Goal: Task Accomplishment & Management: Manage account settings

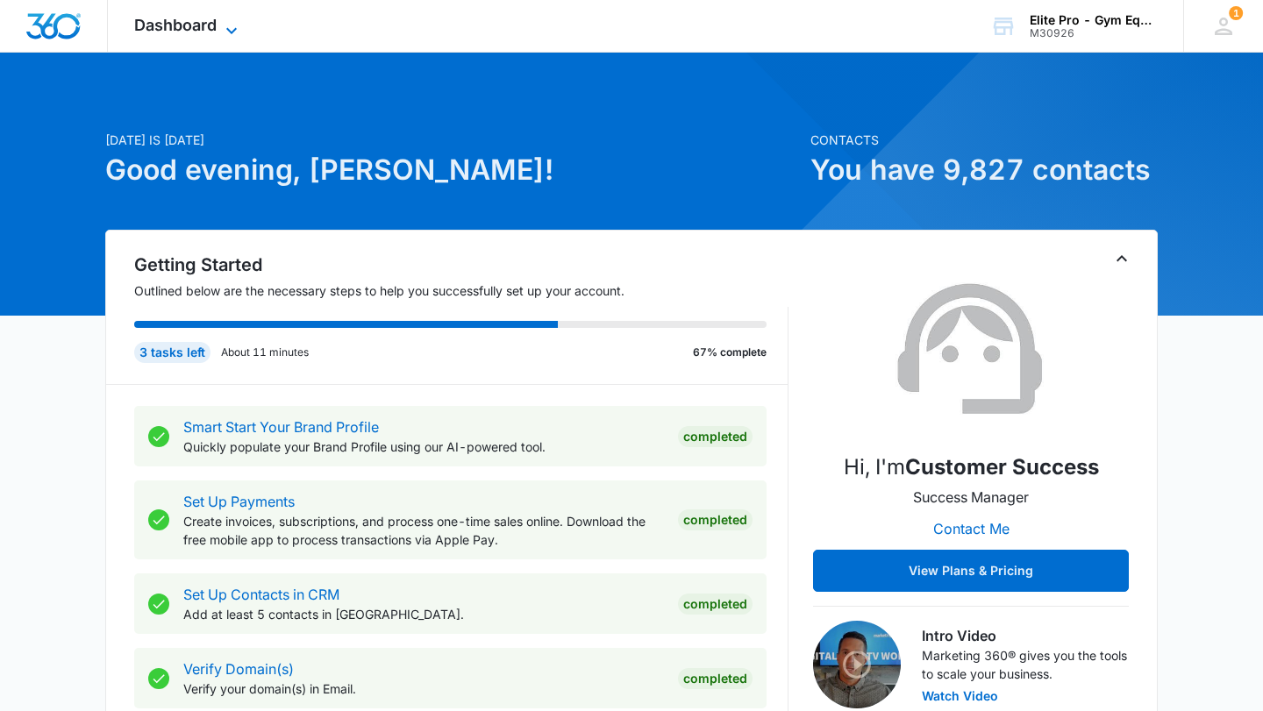
click at [206, 18] on span "Dashboard" at bounding box center [175, 25] width 82 height 18
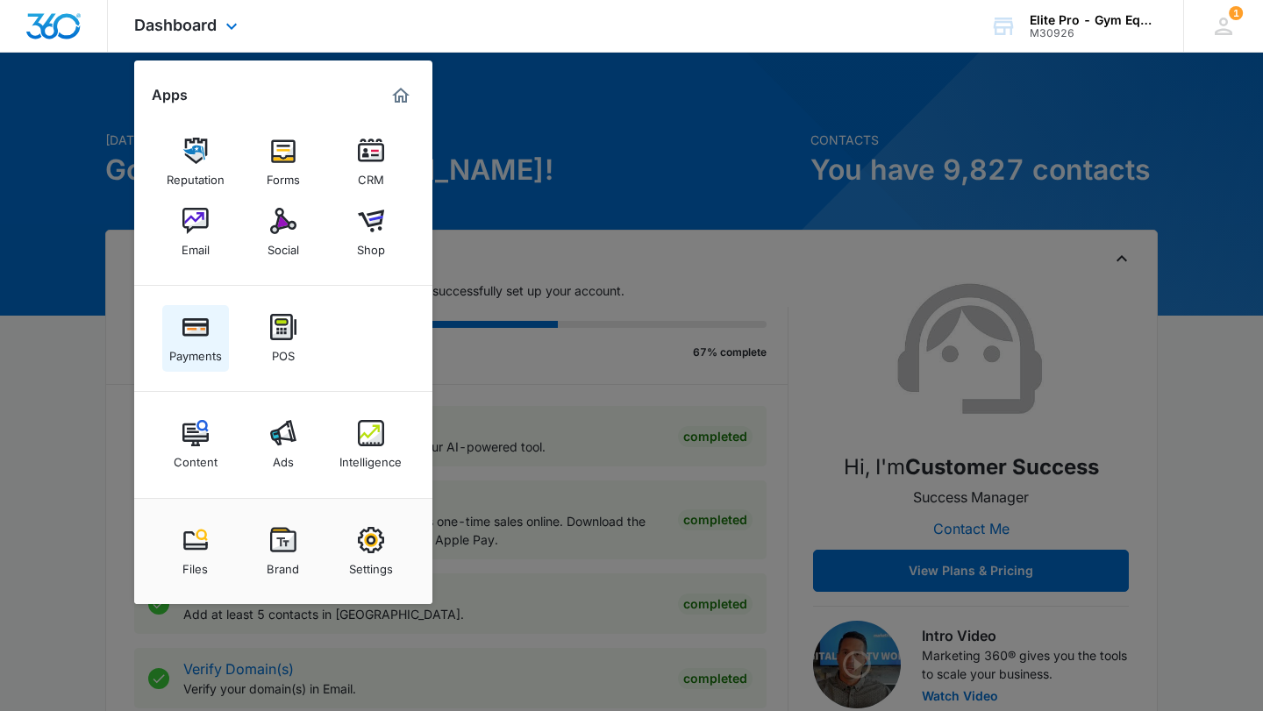
click at [185, 340] on div "Payments" at bounding box center [195, 351] width 53 height 23
